Goal: Information Seeking & Learning: Check status

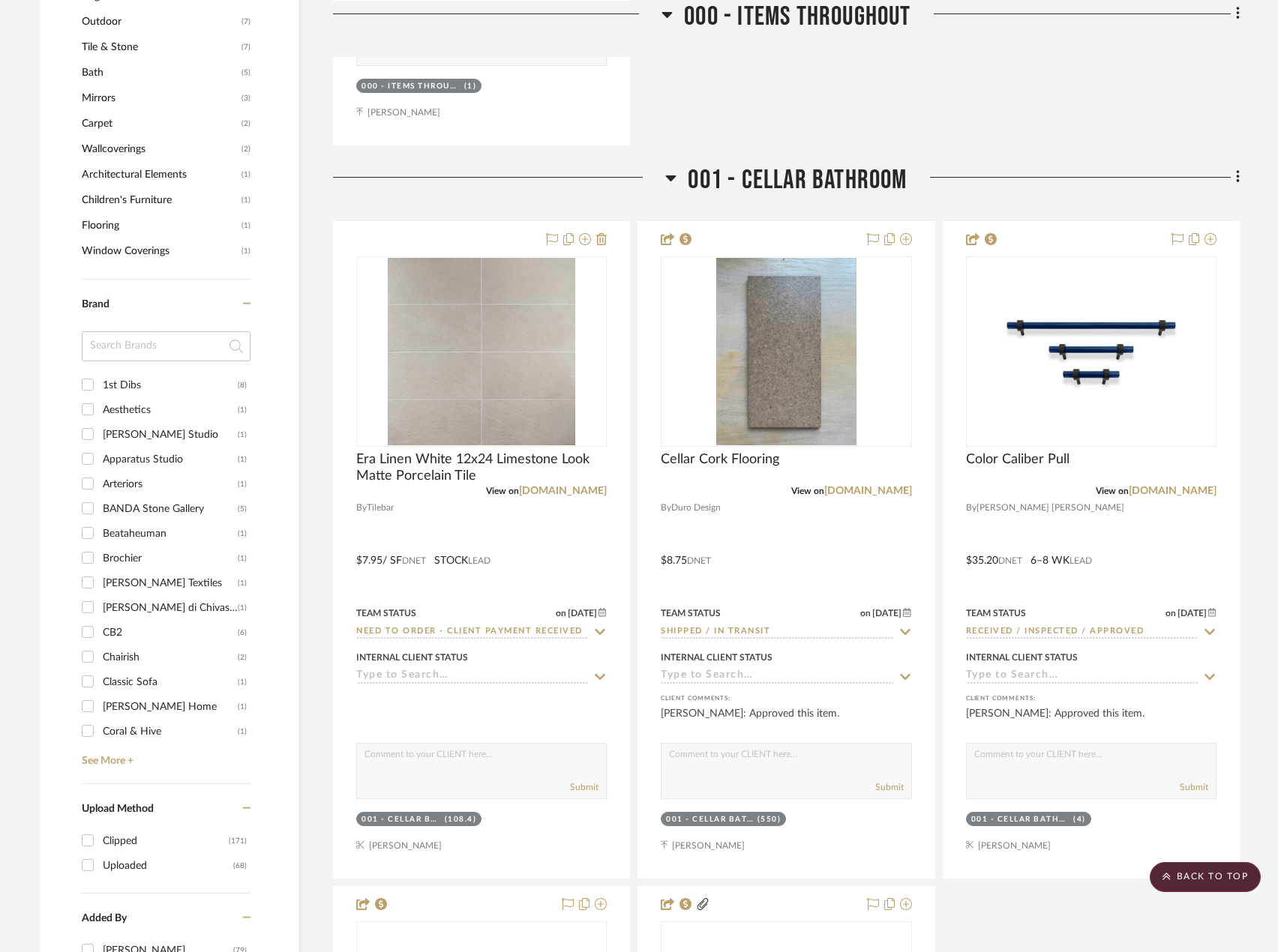
scroll to position [1650, 0]
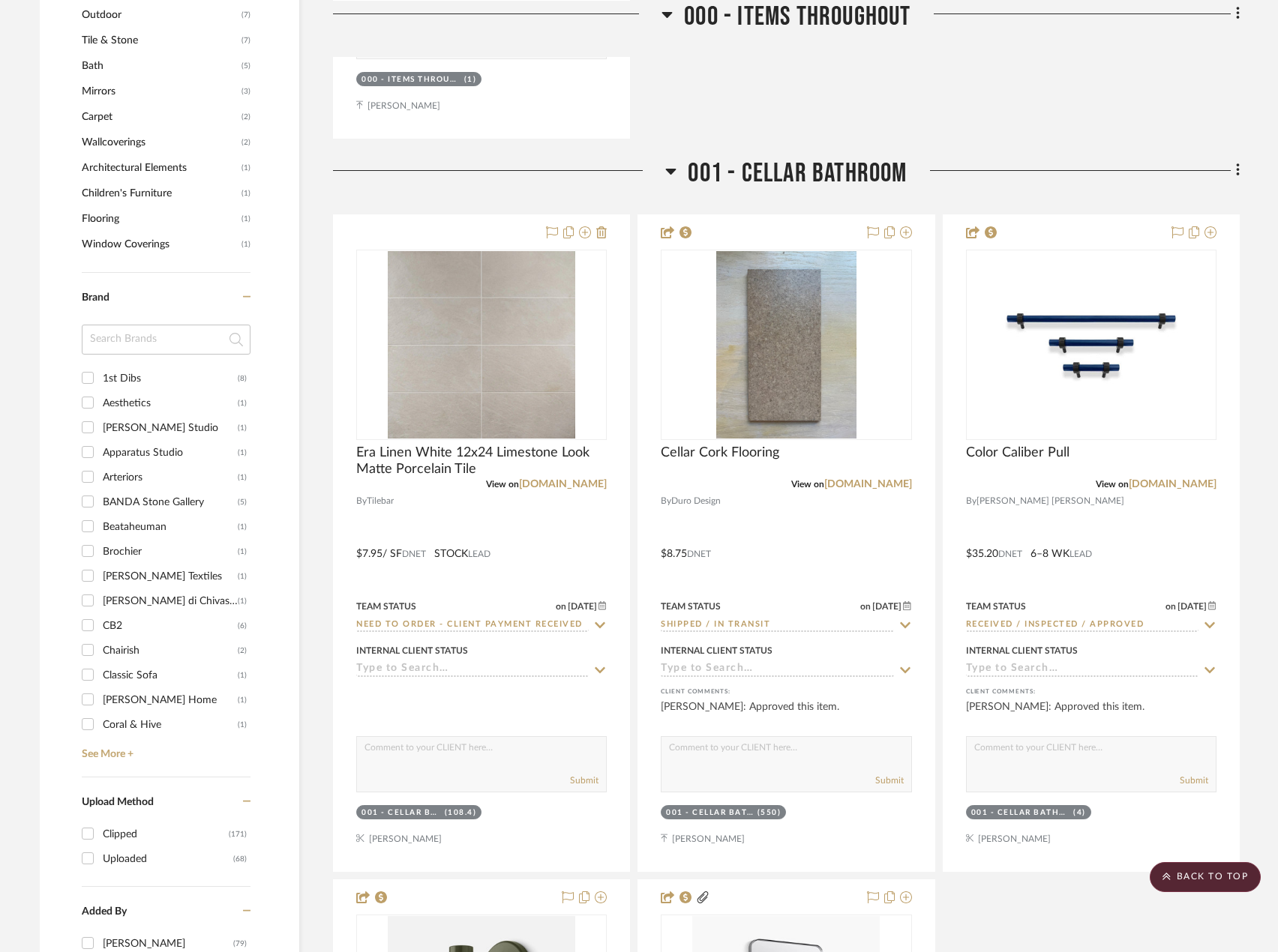
click at [140, 345] on input at bounding box center [165, 340] width 169 height 30
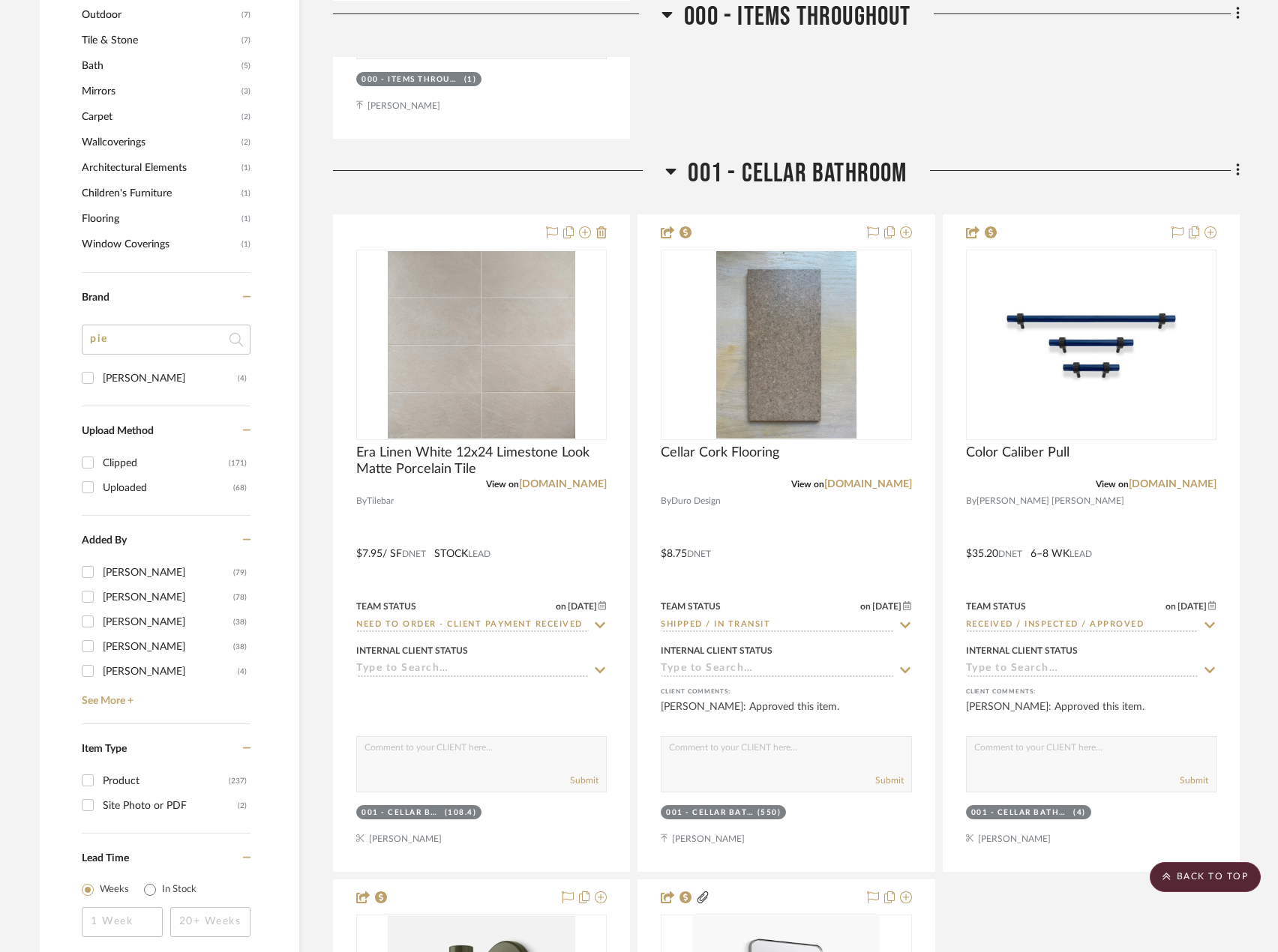
type input "pie"
click at [82, 379] on input "[PERSON_NAME] (4)" at bounding box center [87, 377] width 24 height 24
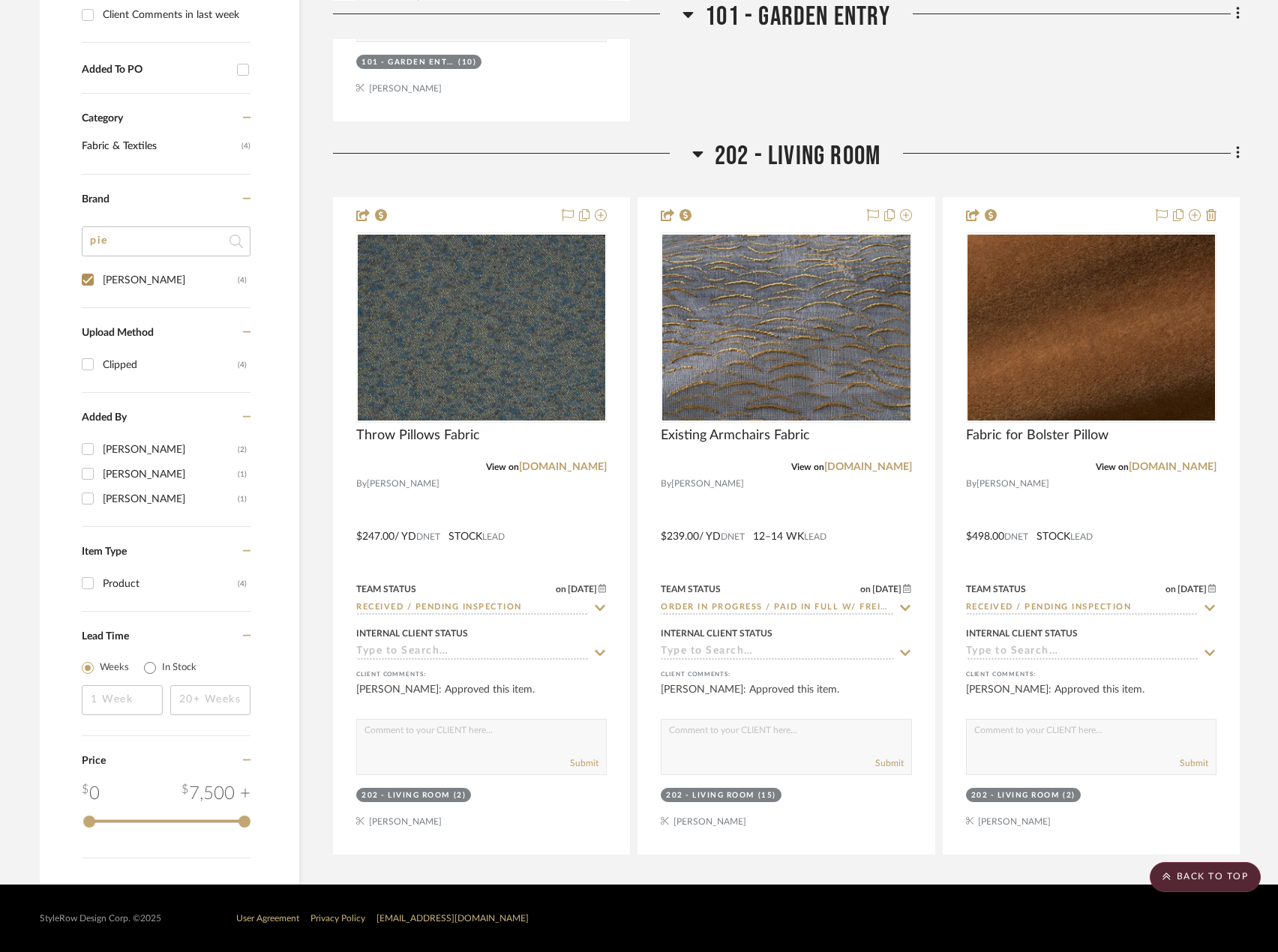
scroll to position [1013, 0]
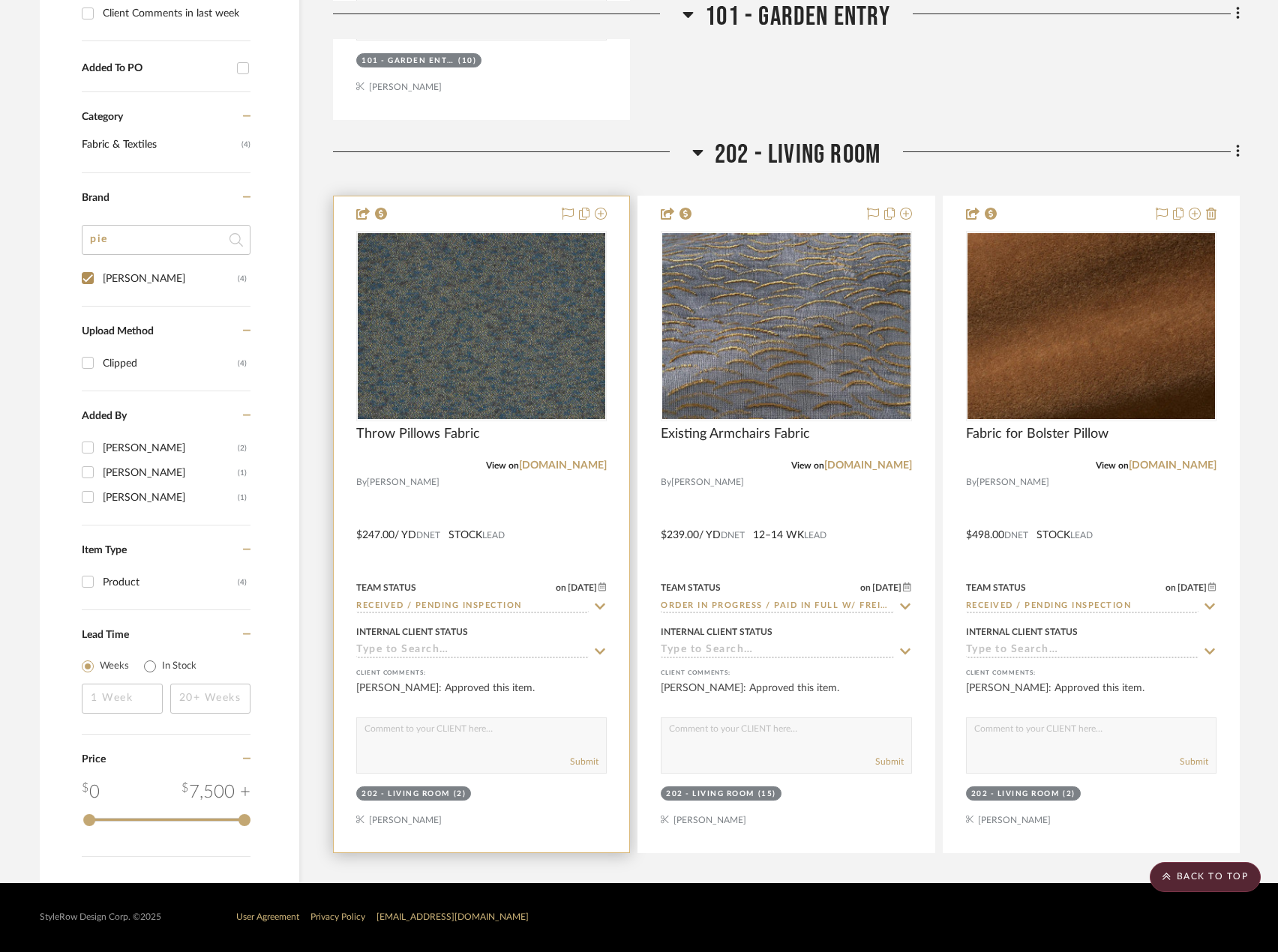
click at [580, 525] on div at bounding box center [481, 524] width 295 height 656
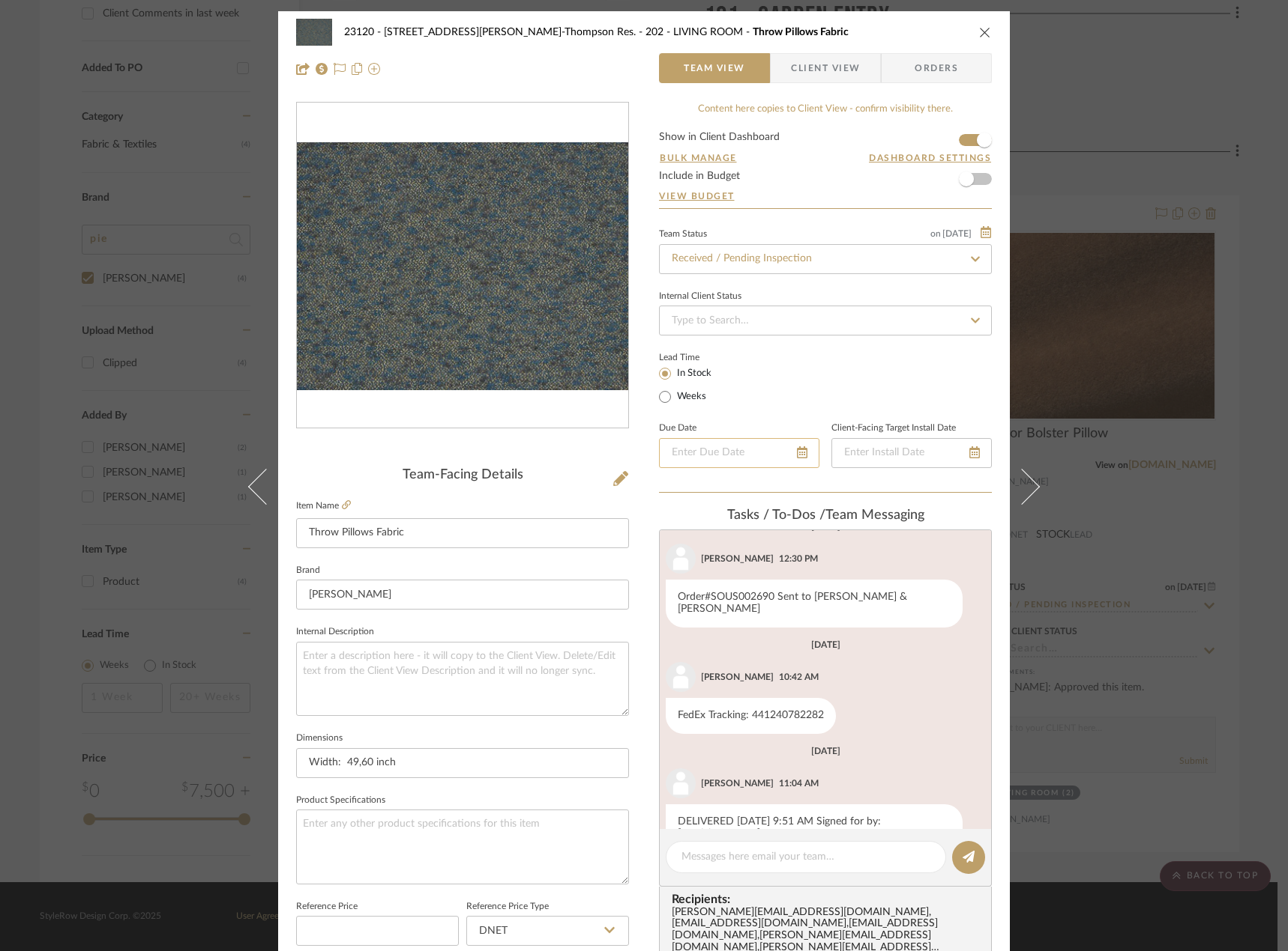
scroll to position [601, 0]
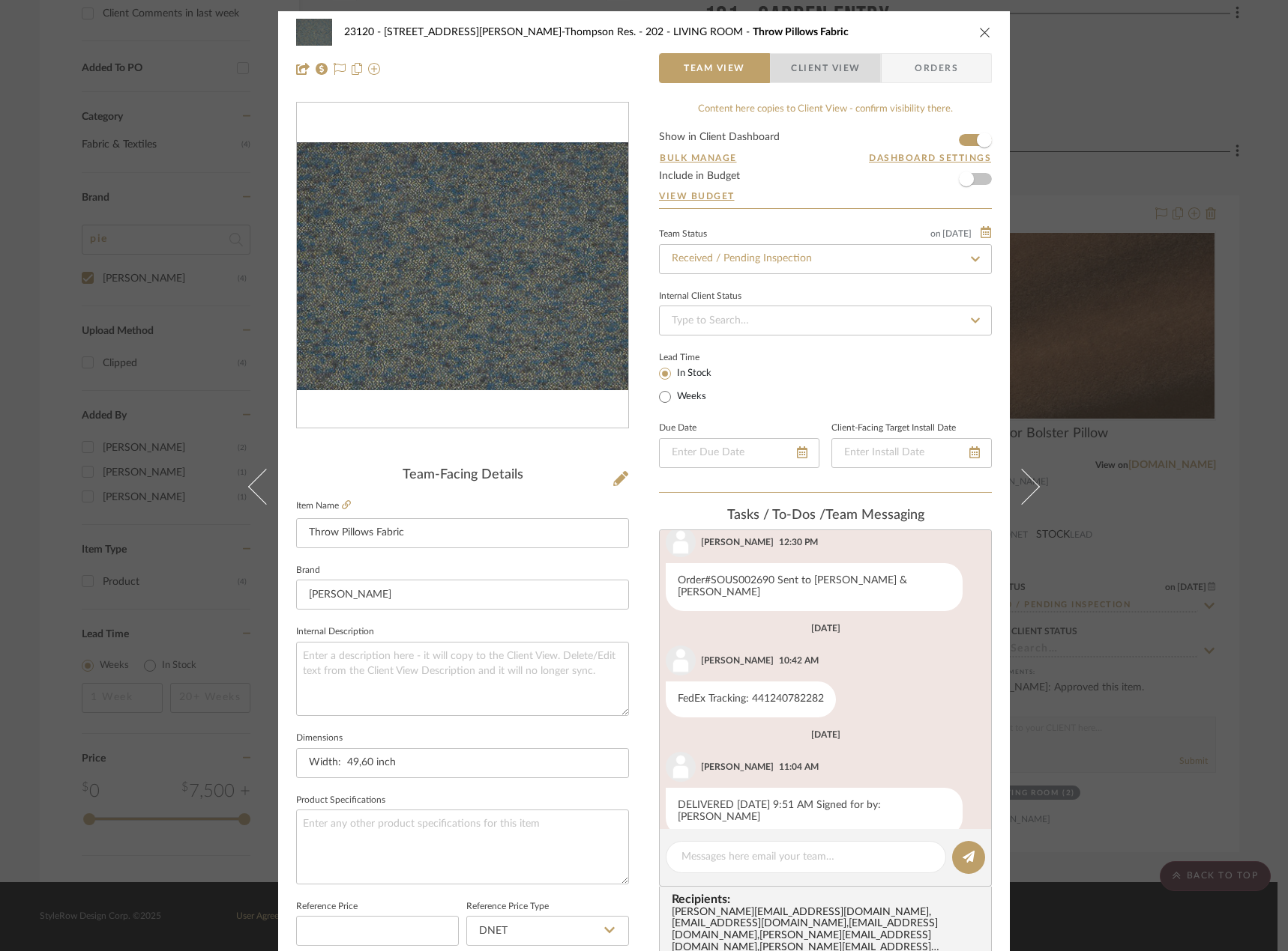
click at [814, 72] on span "Client View" at bounding box center [825, 68] width 69 height 30
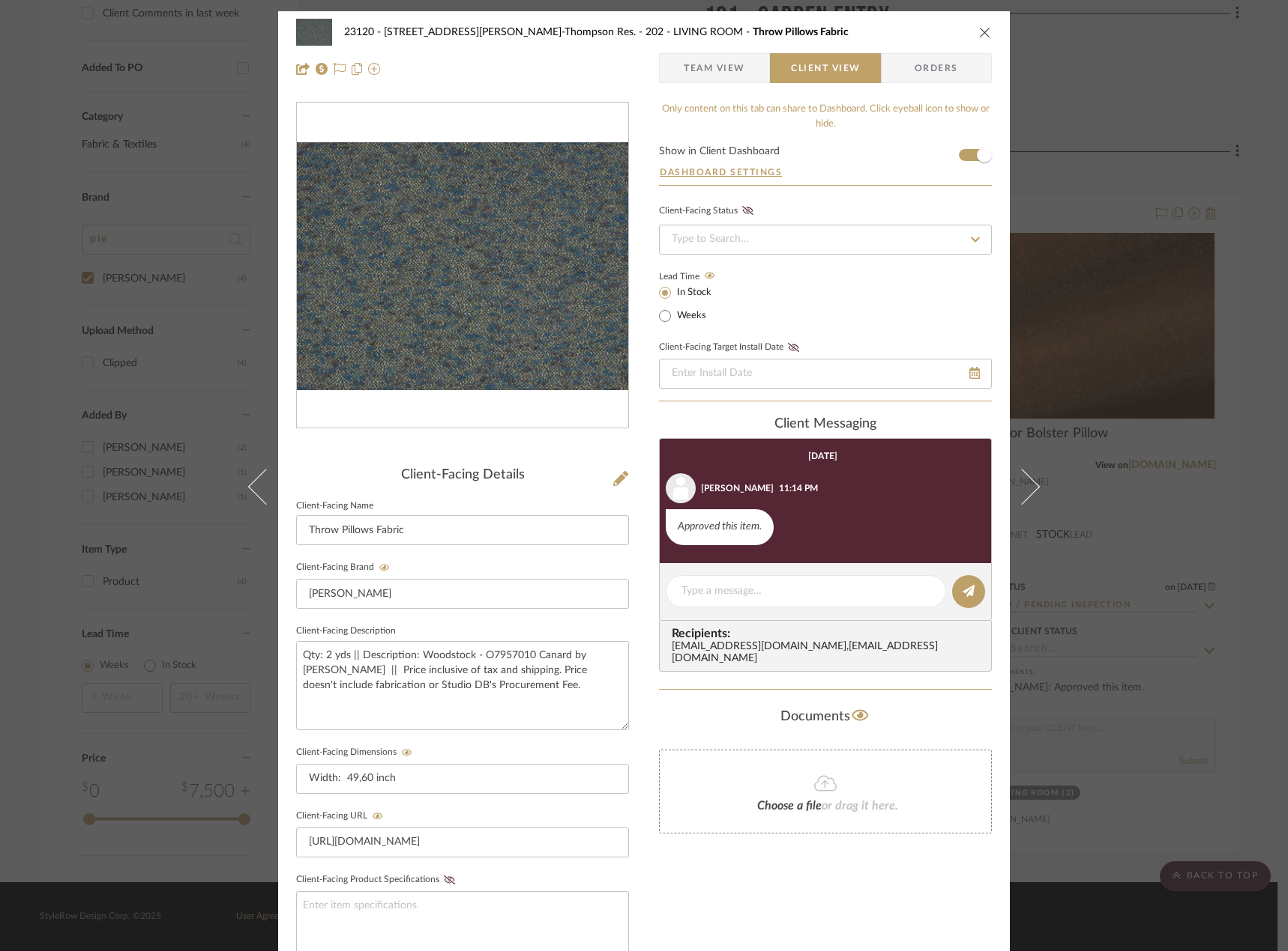
click at [1255, 522] on div "23120 - [STREET_ADDRESS][PERSON_NAME], [PERSON_NAME] Res. 202 - LIVING ROOM Thr…" at bounding box center [644, 475] width 1288 height 951
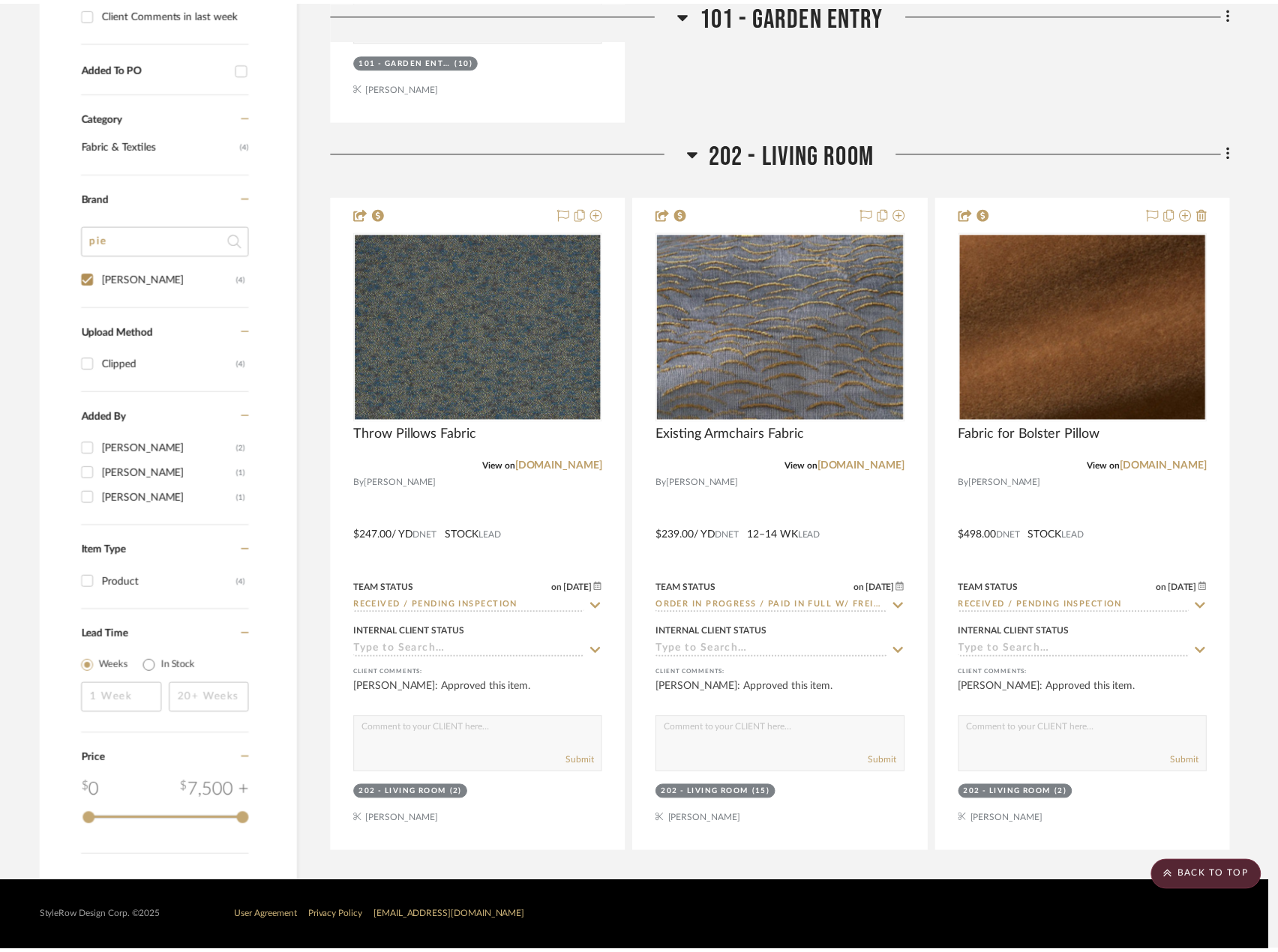
scroll to position [1013, 0]
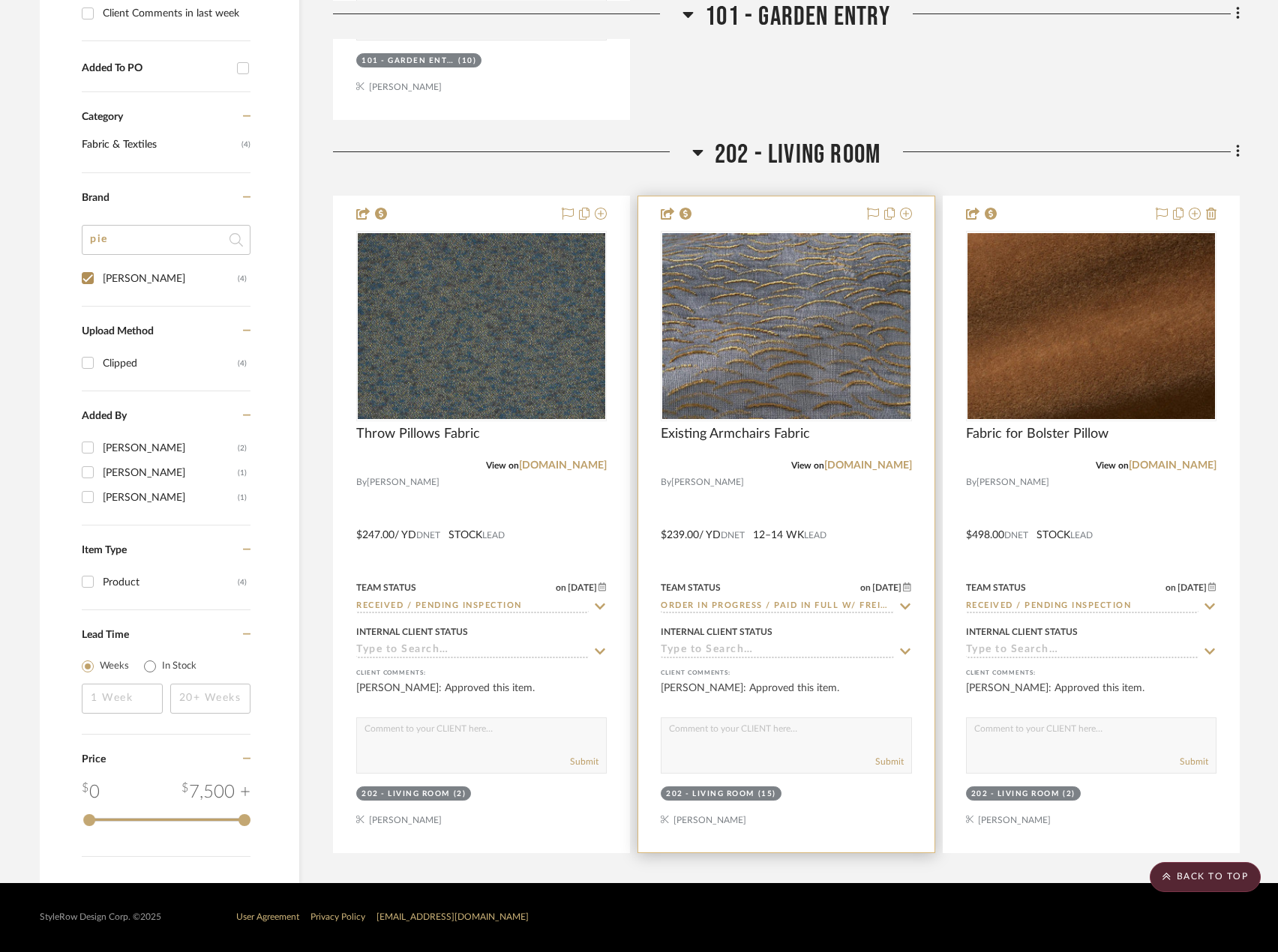
click at [877, 511] on div at bounding box center [786, 524] width 295 height 656
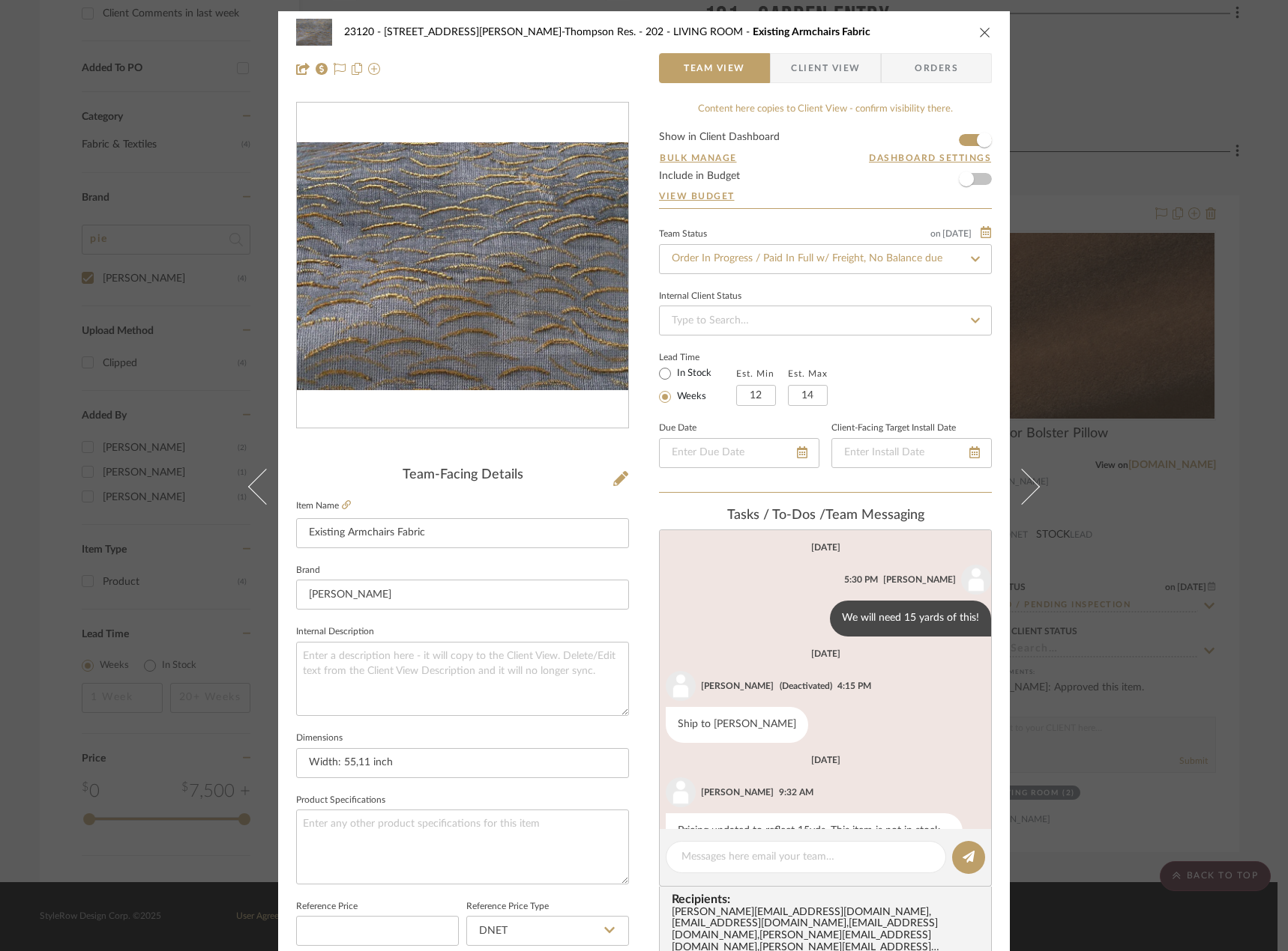
scroll to position [275, 0]
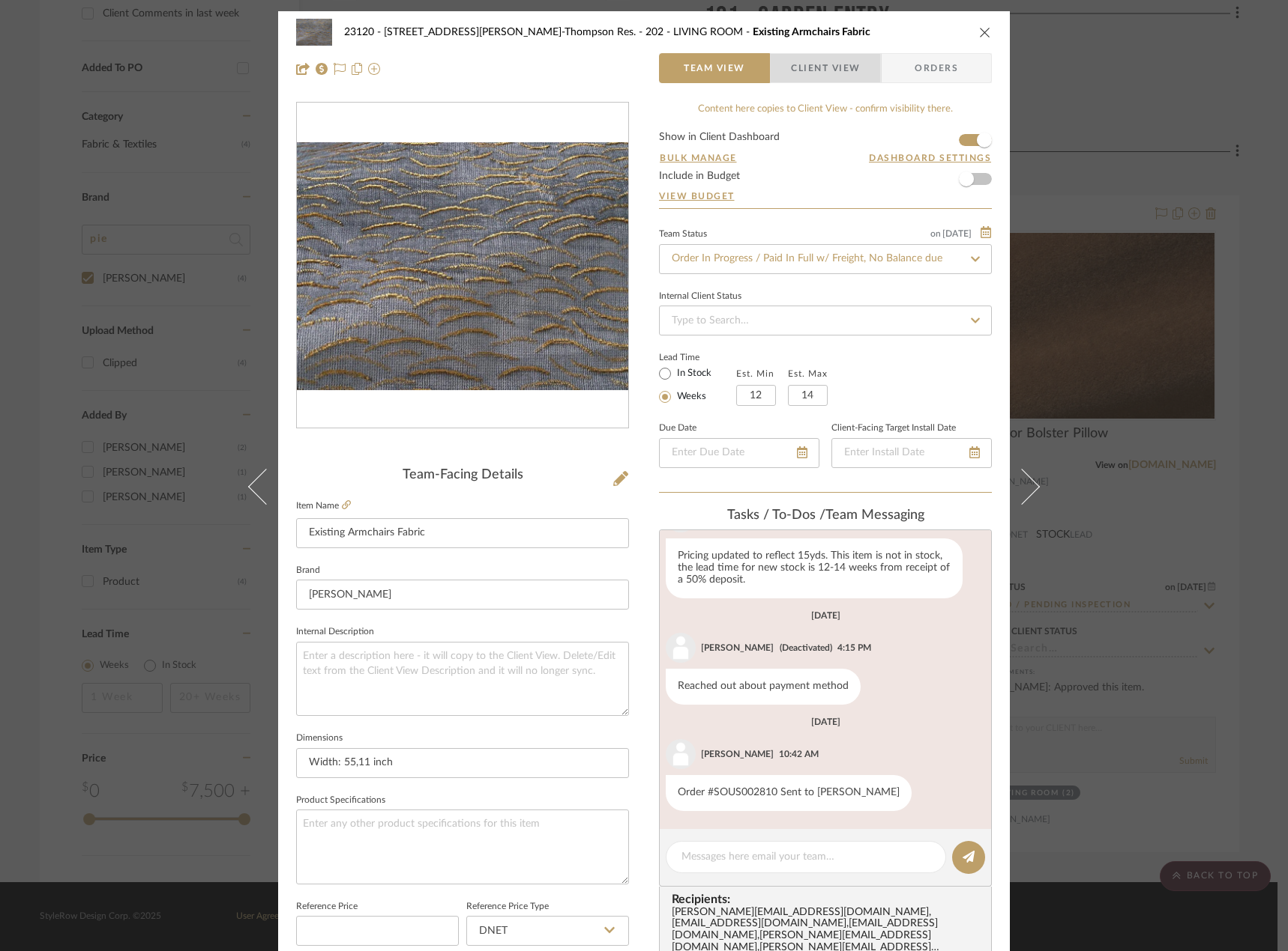
click at [827, 58] on span "Client View" at bounding box center [825, 68] width 69 height 30
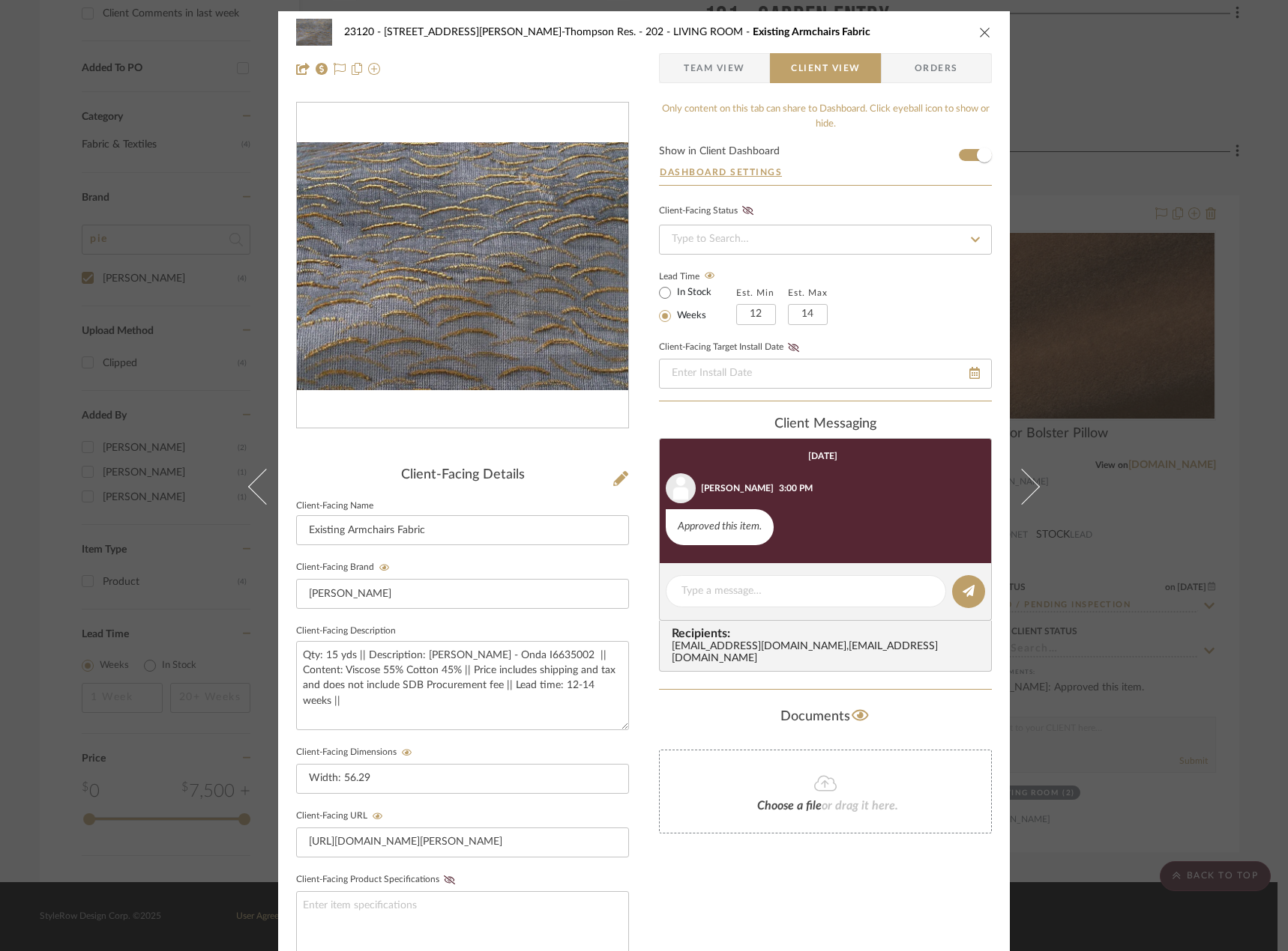
click at [726, 81] on span "Team View" at bounding box center [715, 68] width 61 height 30
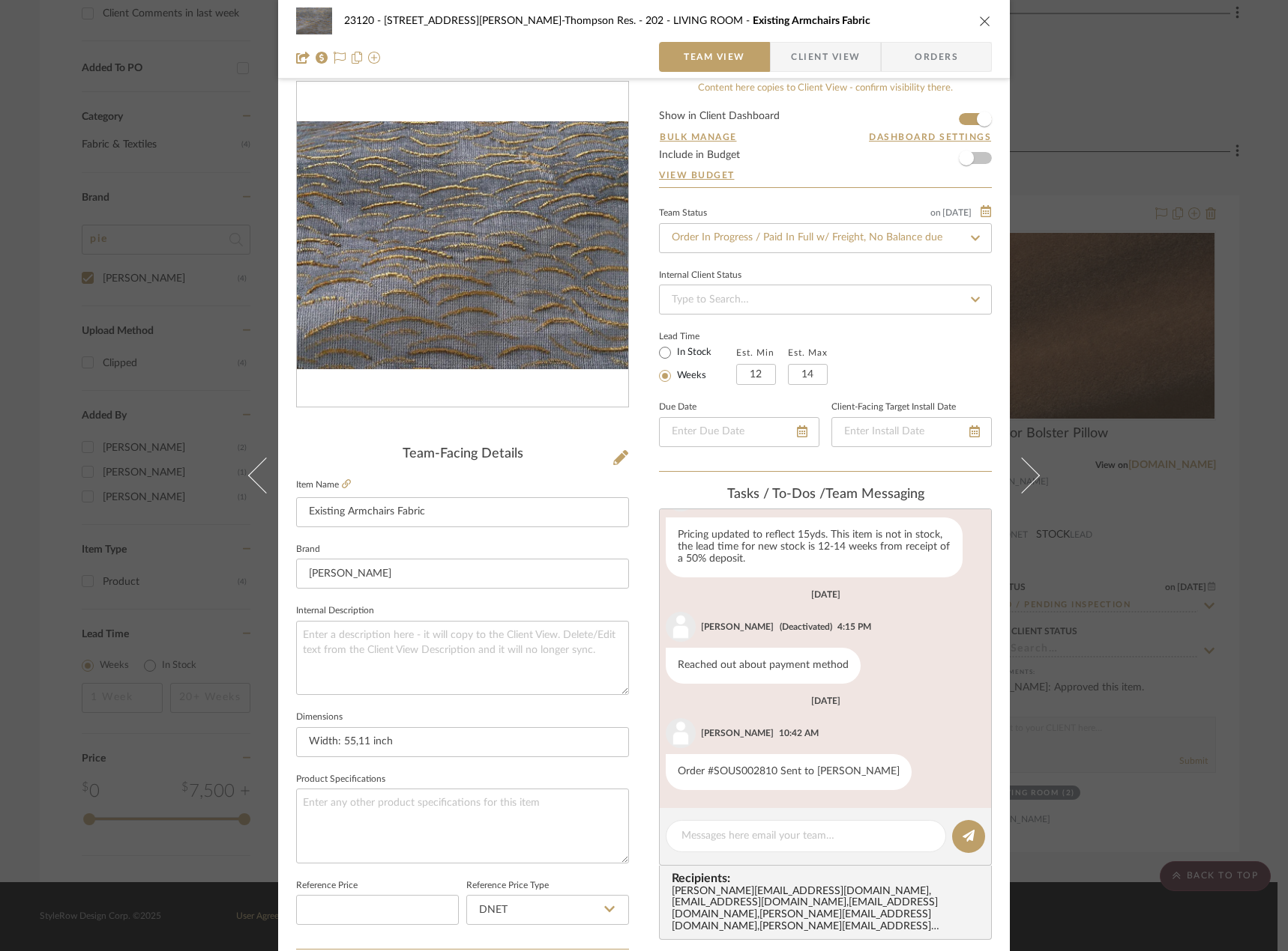
scroll to position [4, 0]
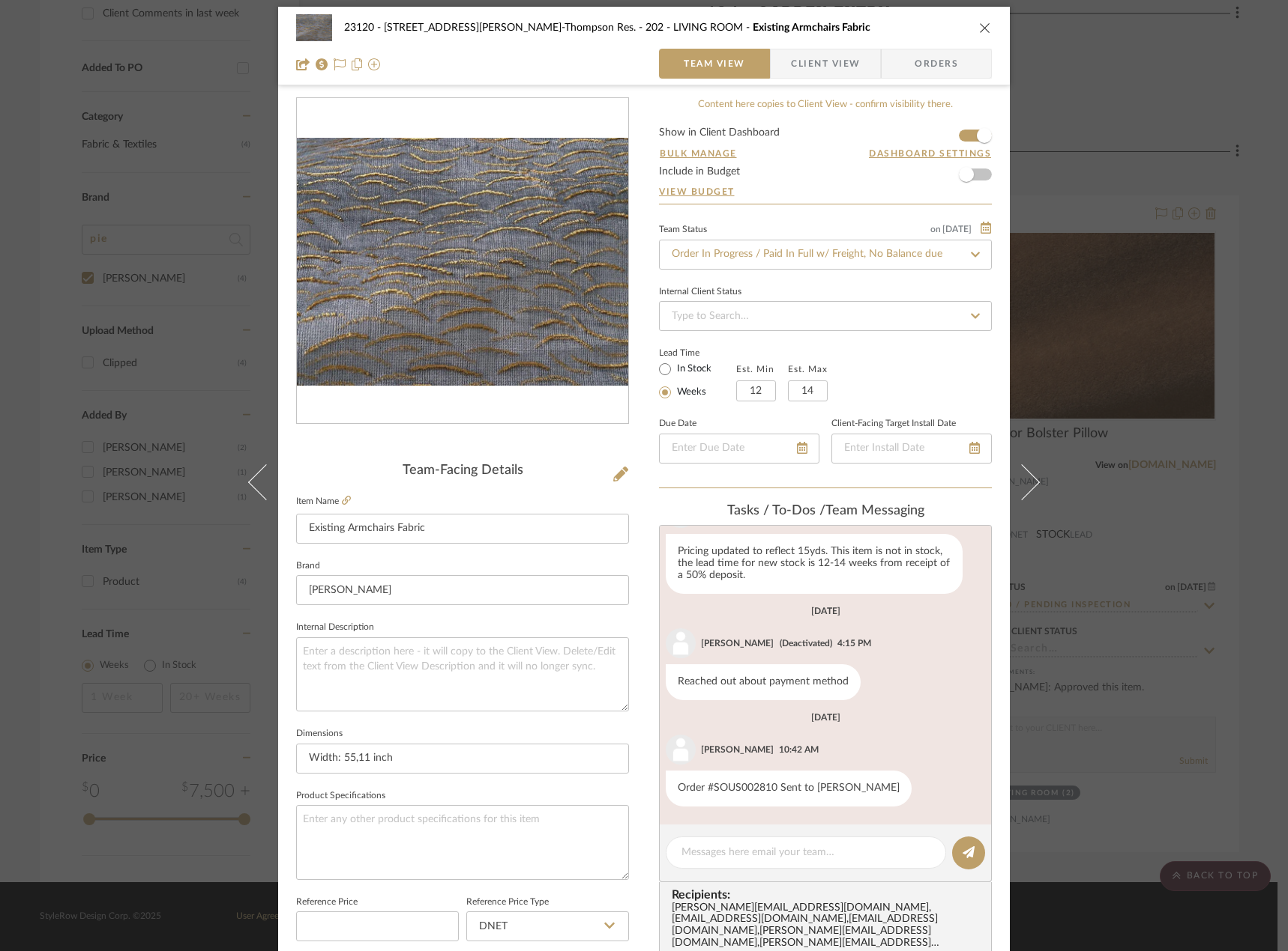
click at [811, 67] on span "Client View" at bounding box center [825, 64] width 69 height 30
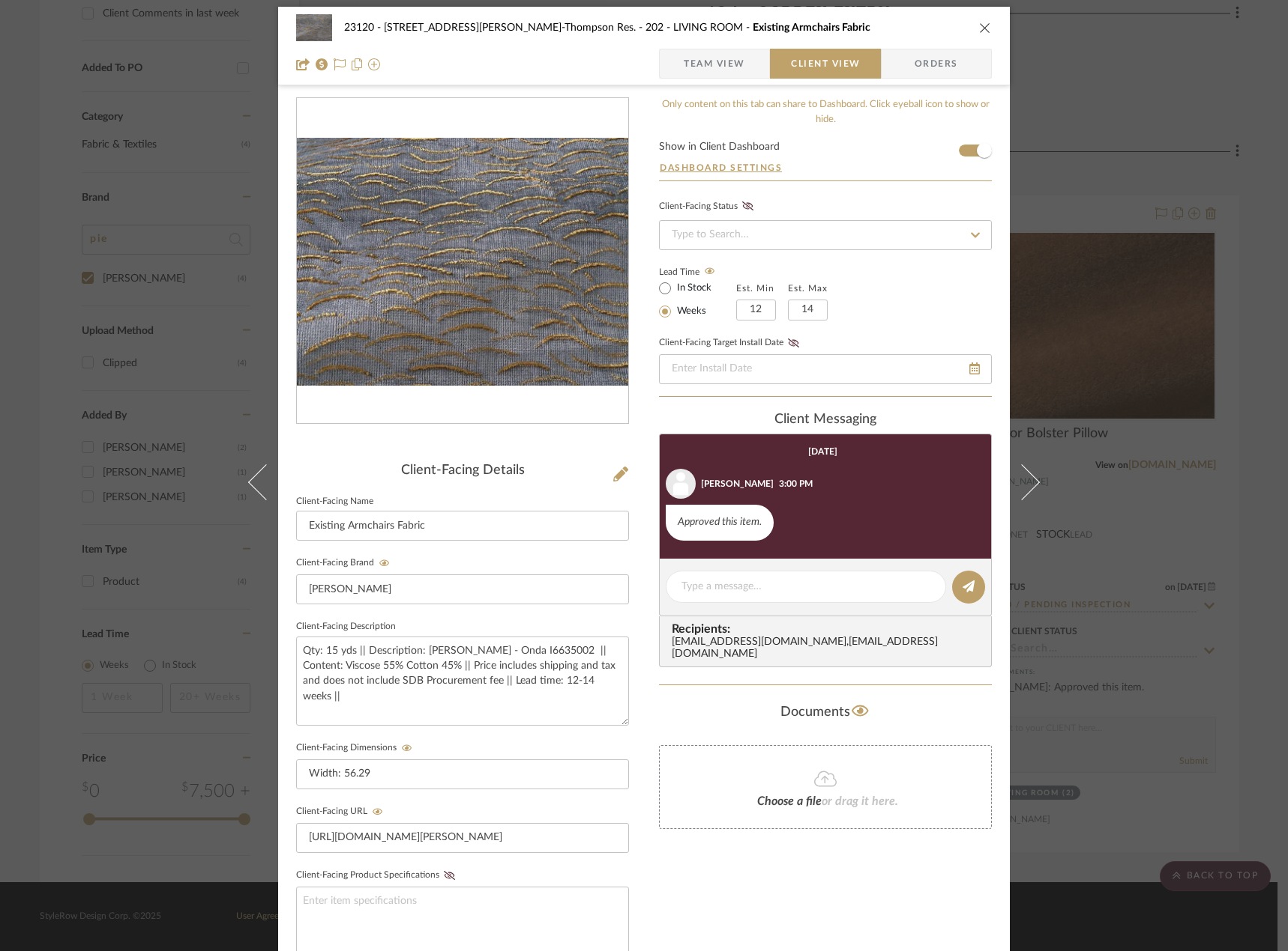
click at [719, 51] on span "Team View" at bounding box center [715, 64] width 61 height 30
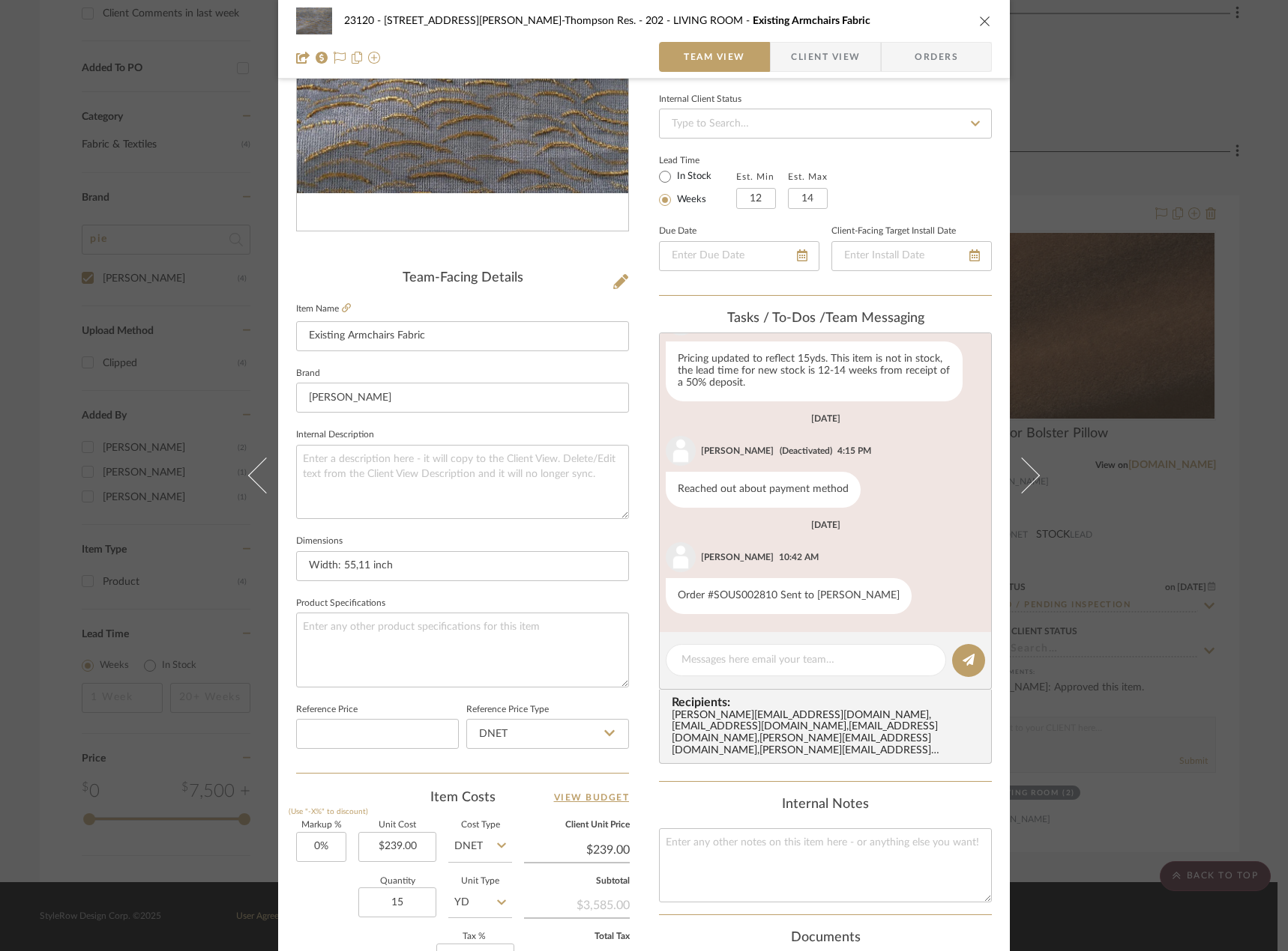
scroll to position [154, 0]
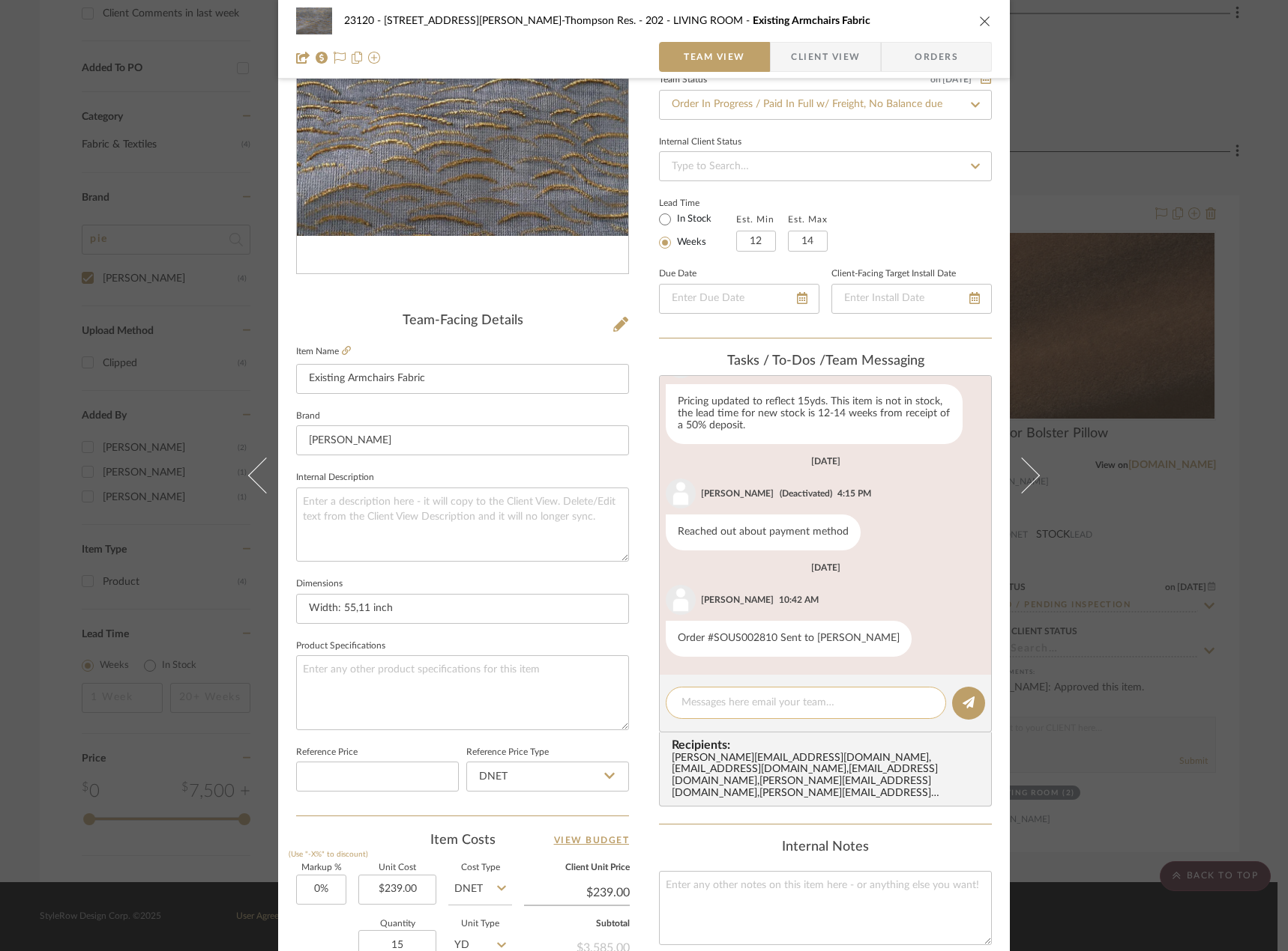
click at [715, 705] on textarea at bounding box center [805, 703] width 248 height 16
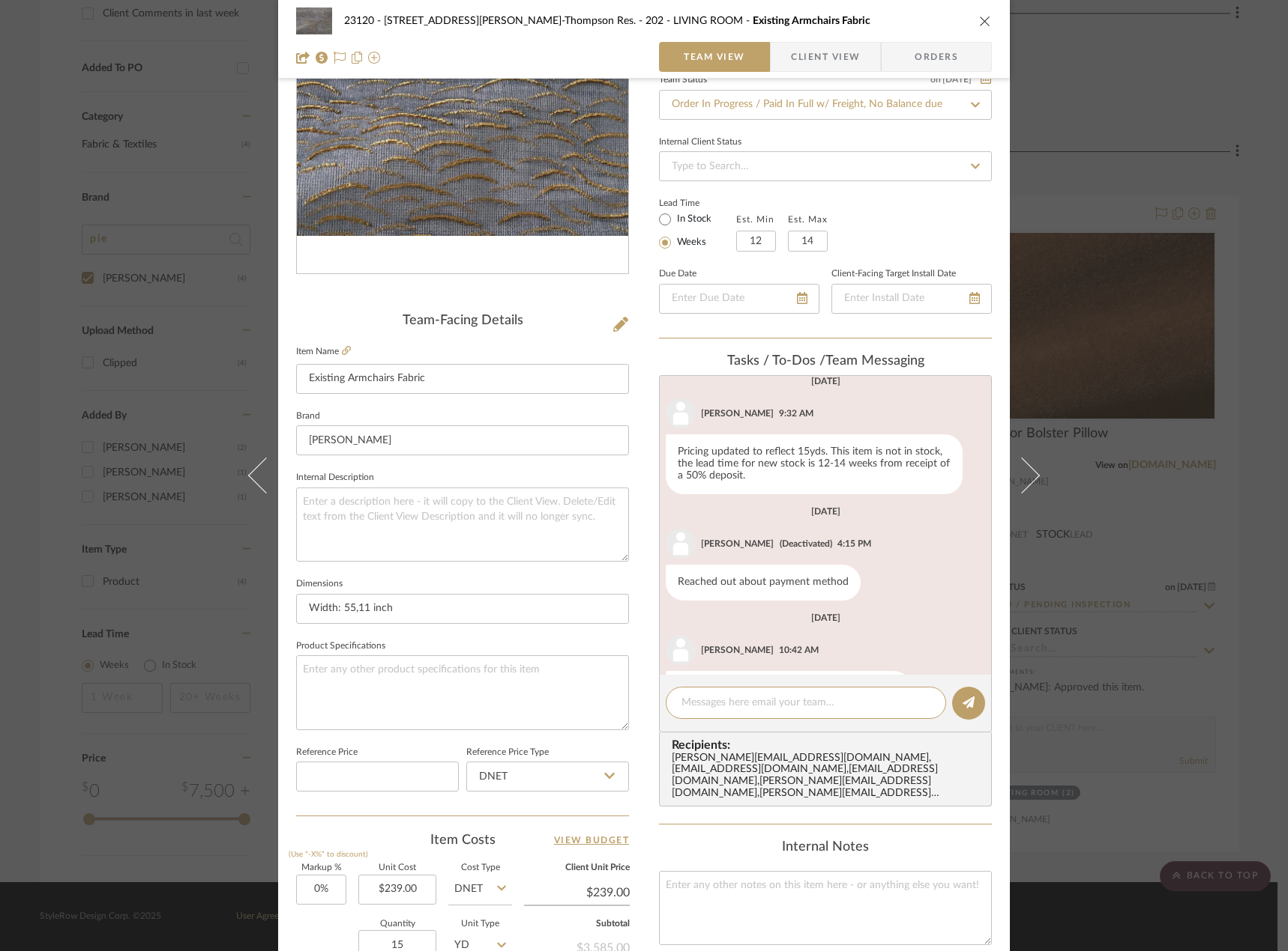
scroll to position [200, 0]
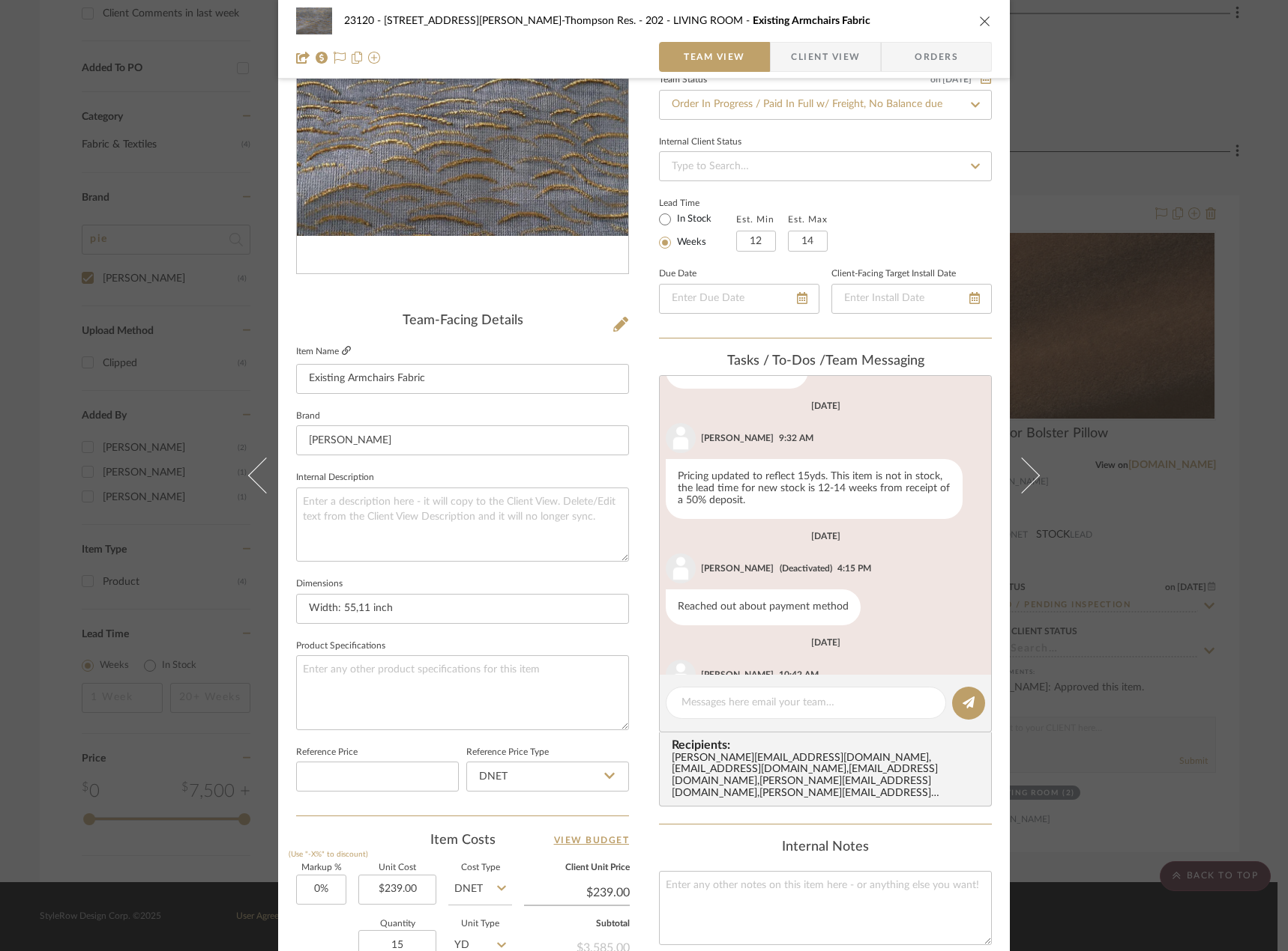
click at [342, 350] on icon at bounding box center [346, 350] width 9 height 9
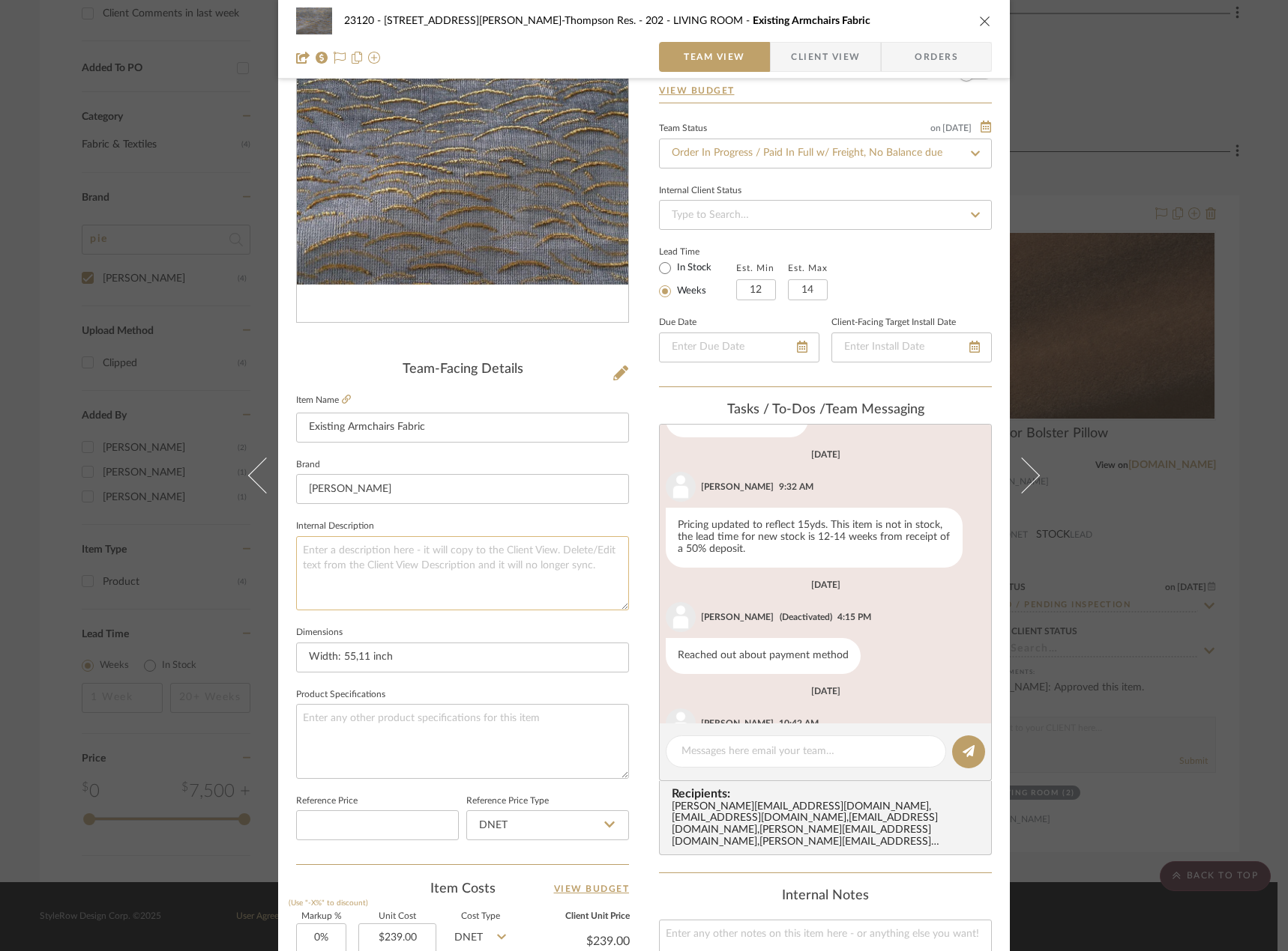
scroll to position [0, 0]
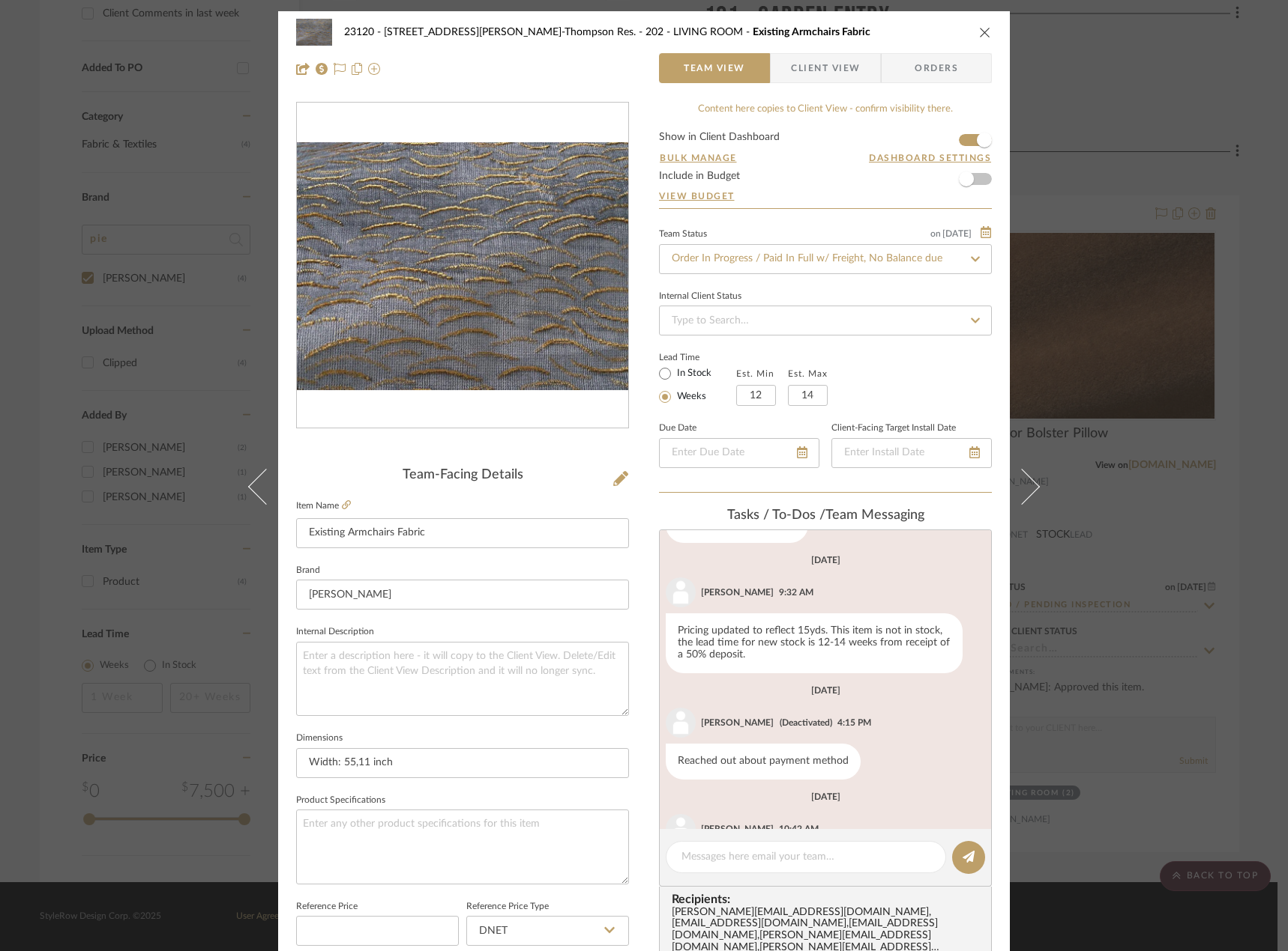
click at [1123, 271] on div "23120 - [STREET_ADDRESS][PERSON_NAME]-Thompson Res. 202 - LIVING ROOM Existing …" at bounding box center [644, 475] width 1288 height 951
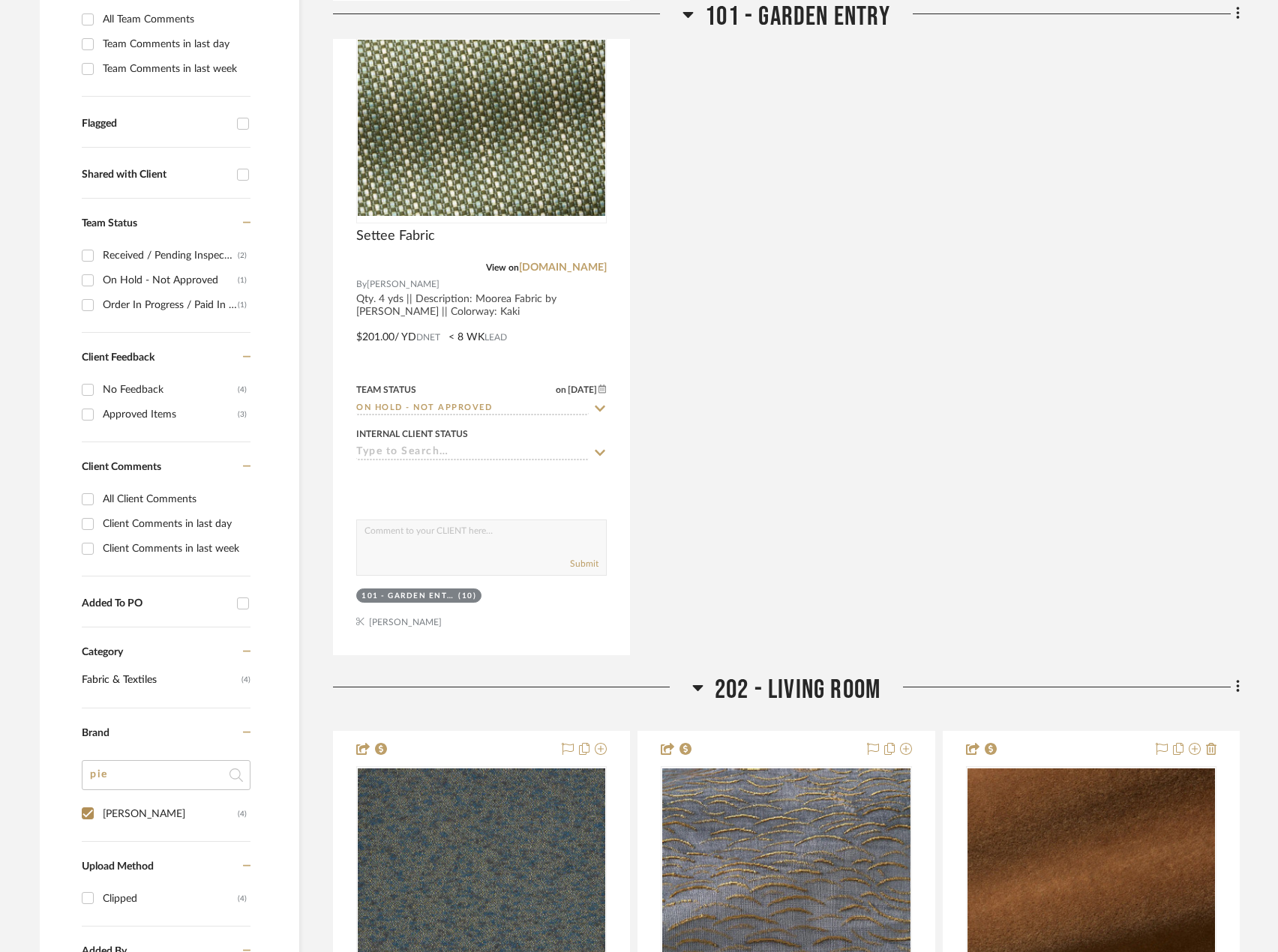
scroll to position [713, 0]
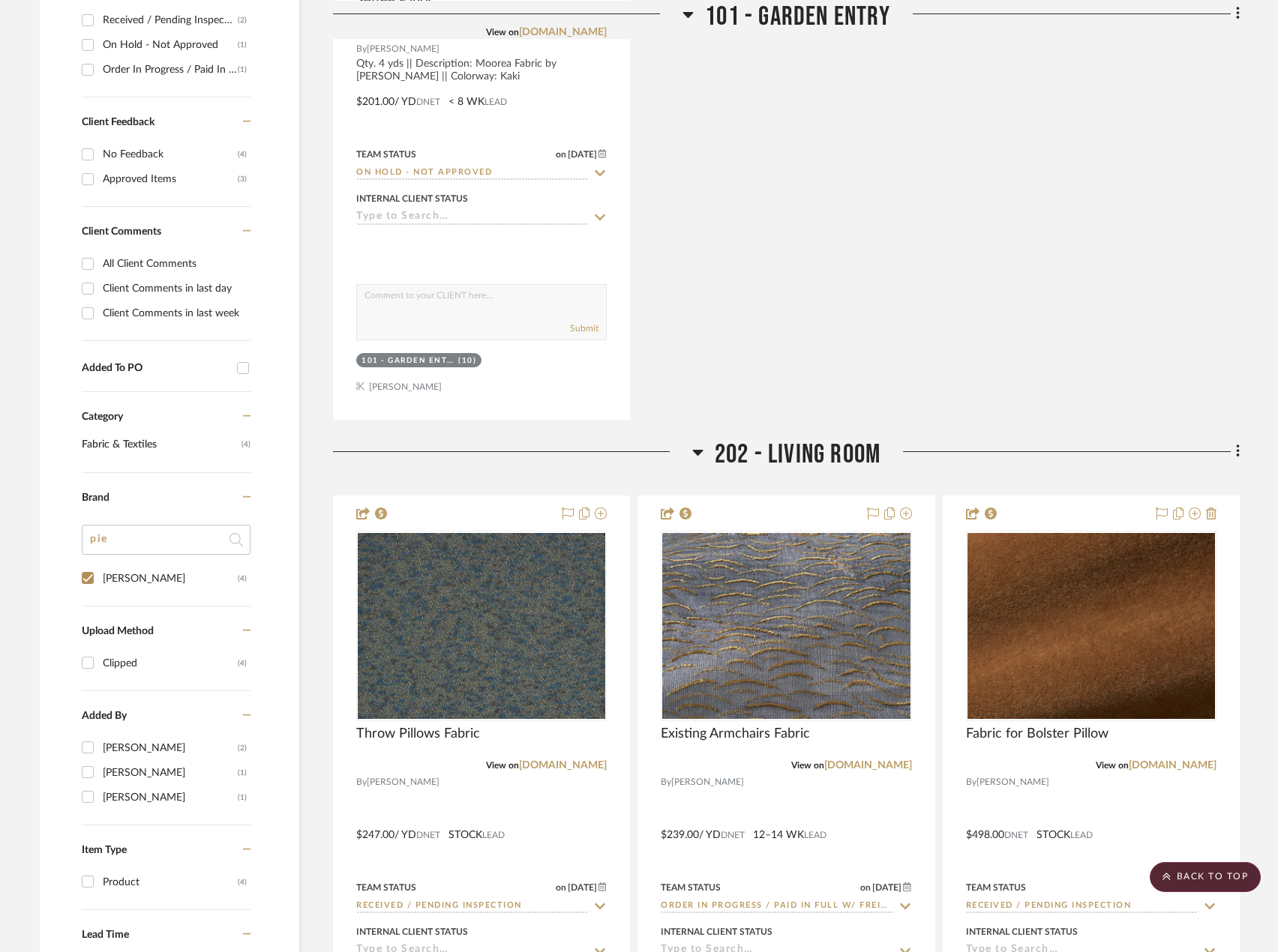
click at [191, 545] on input "pie" at bounding box center [165, 540] width 169 height 30
click at [85, 573] on input "[PERSON_NAME] (4)" at bounding box center [87, 578] width 24 height 24
checkbox input "false"
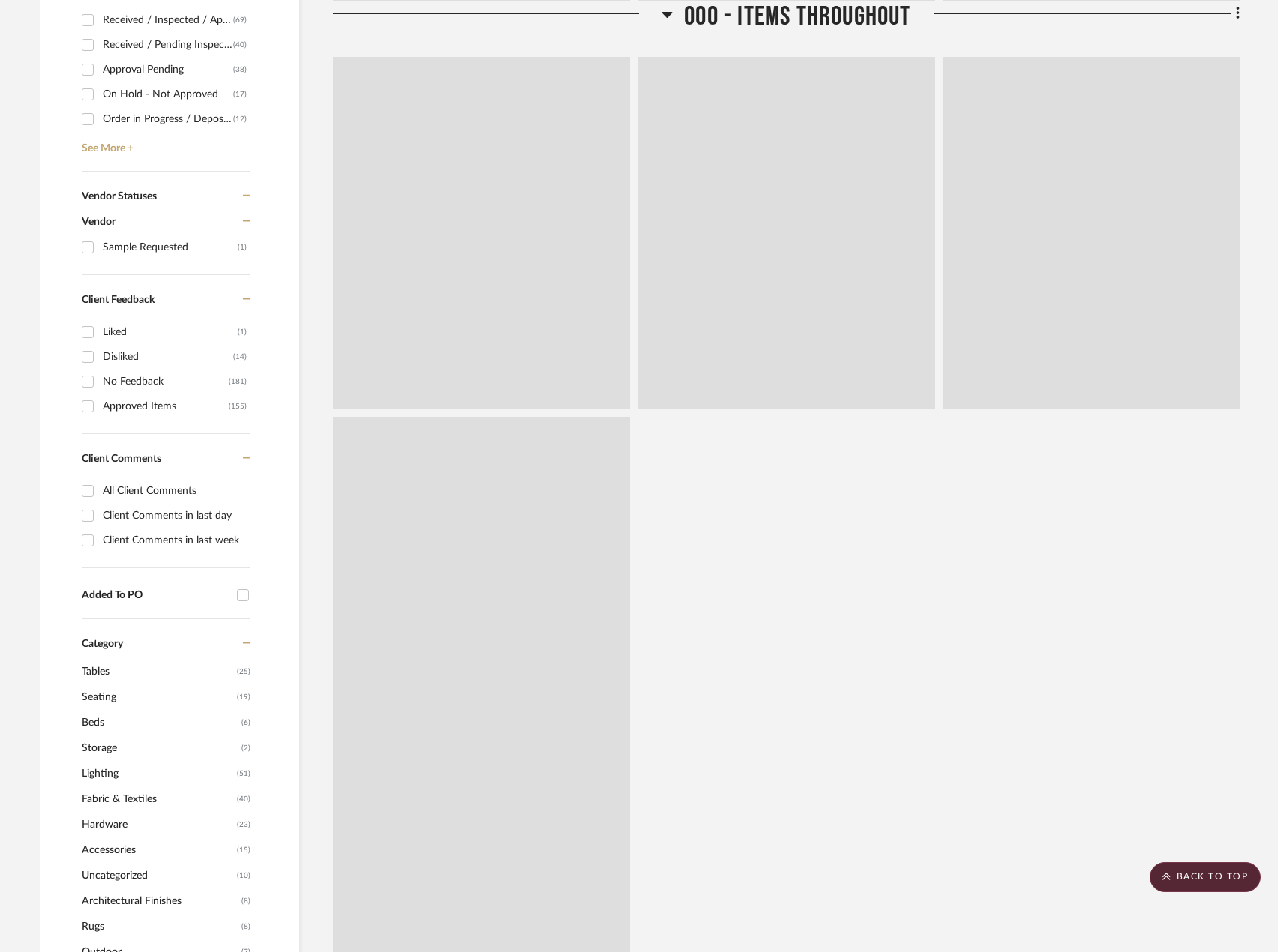
scroll to position [263, 0]
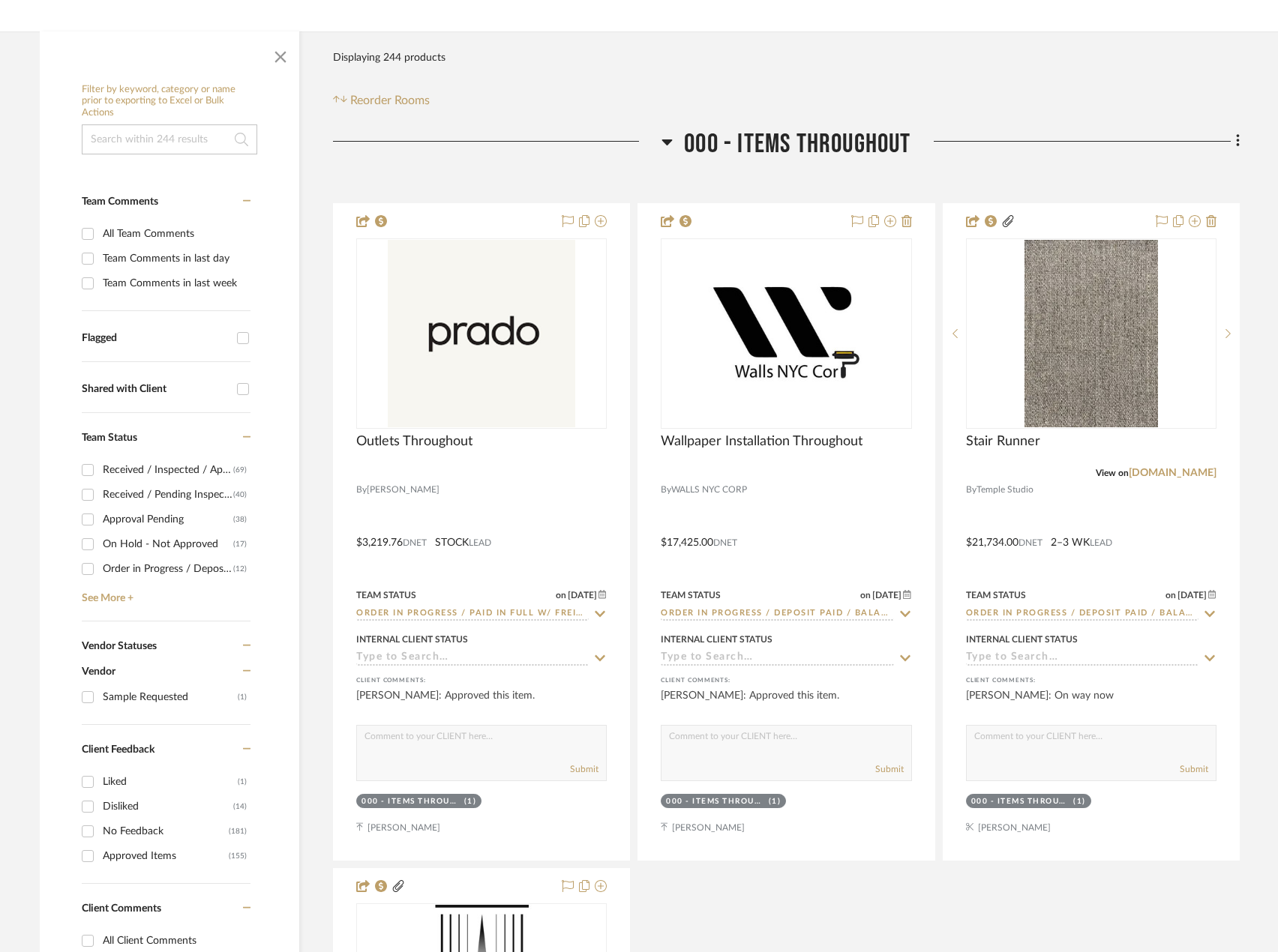
click at [190, 142] on input at bounding box center [169, 140] width 175 height 30
type input "pillow"
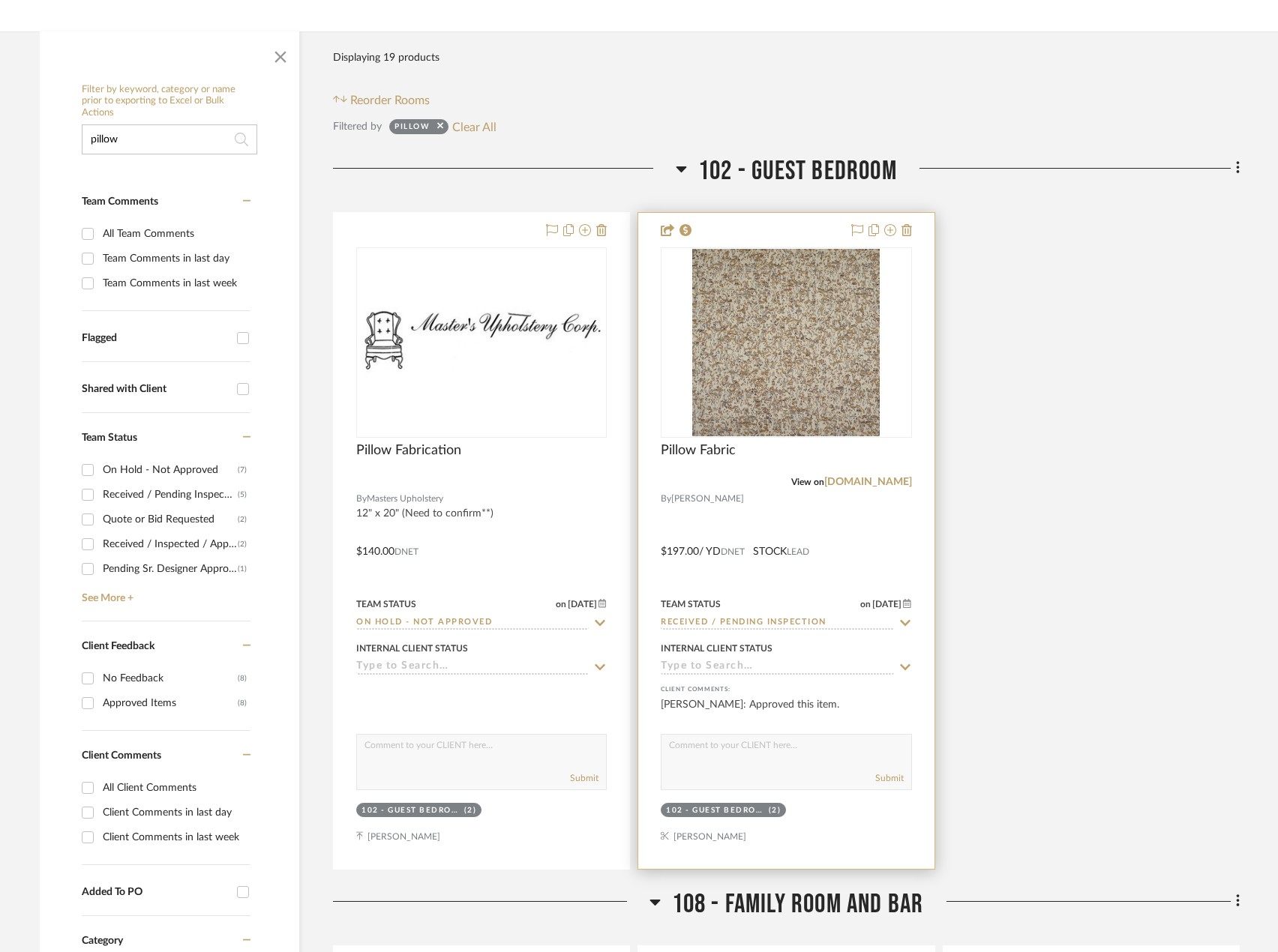
click at [851, 535] on div at bounding box center [786, 540] width 295 height 656
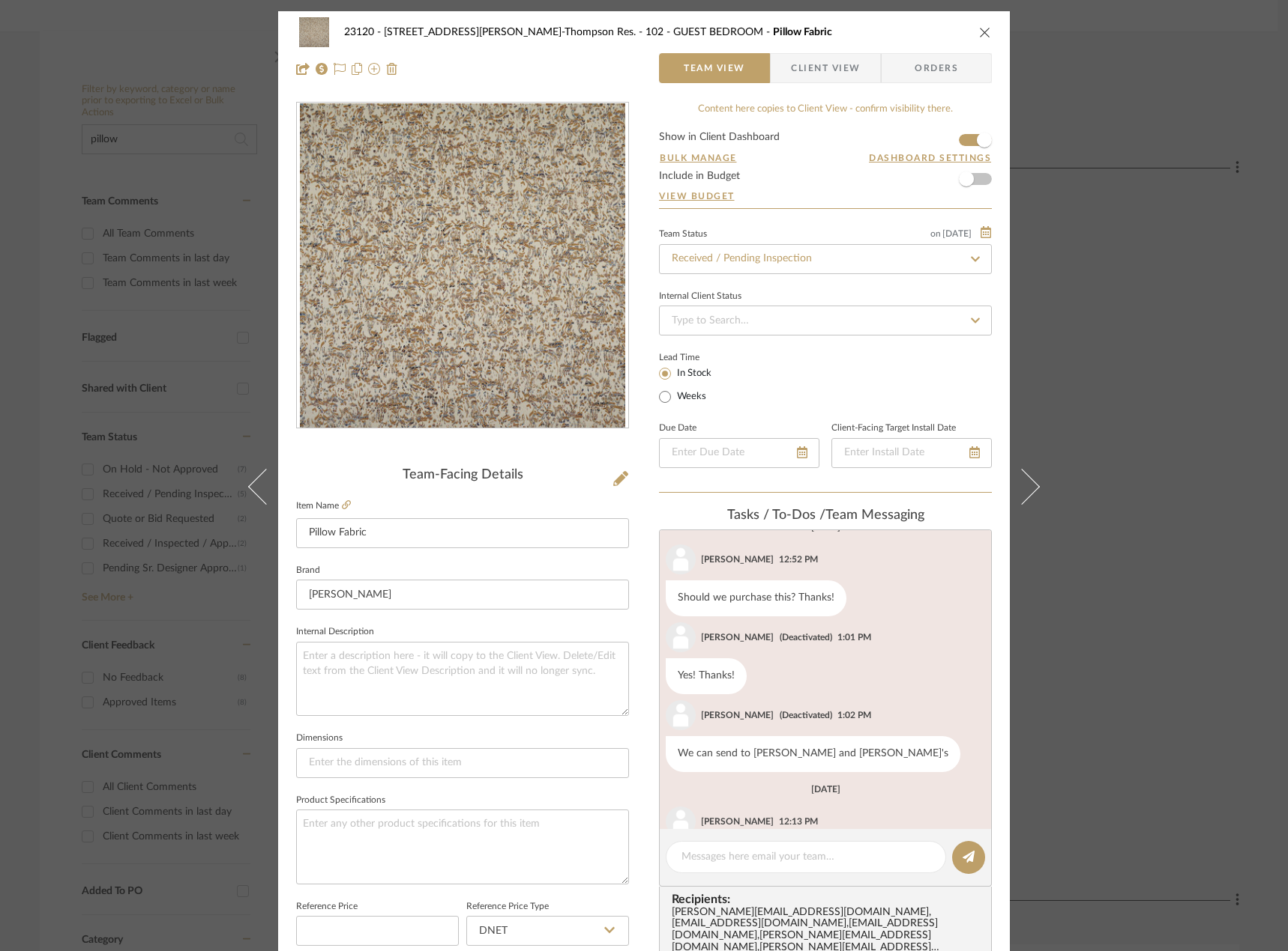
scroll to position [407, 0]
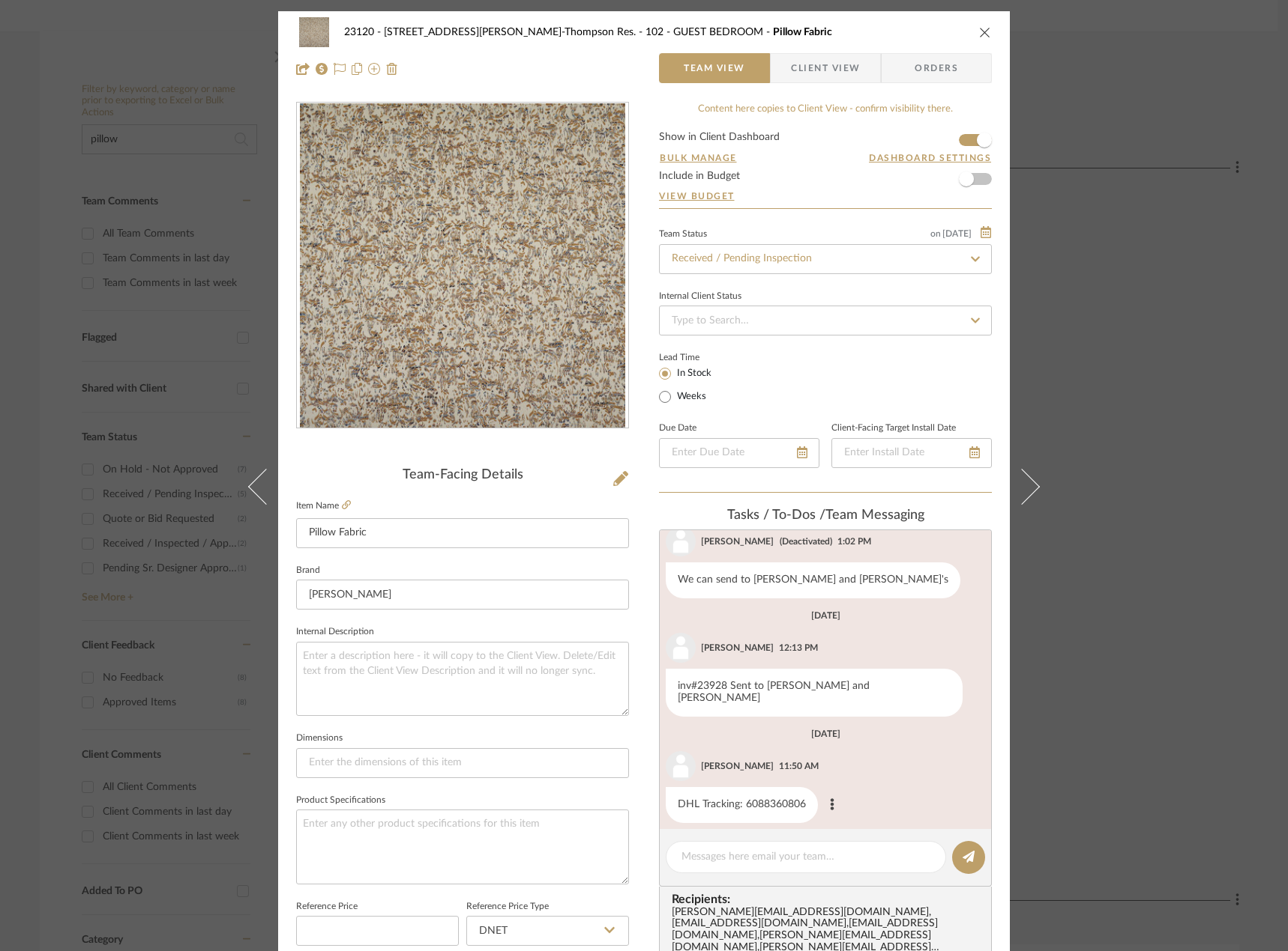
click at [768, 787] on div "DHL Tracking: 6088360806" at bounding box center [741, 805] width 152 height 36
click at [764, 794] on div "DHL Tracking: 6088360806" at bounding box center [741, 805] width 152 height 36
copy div "6088360806"
